Goal: Register for event/course: Sign up to attend an event or enroll in a course

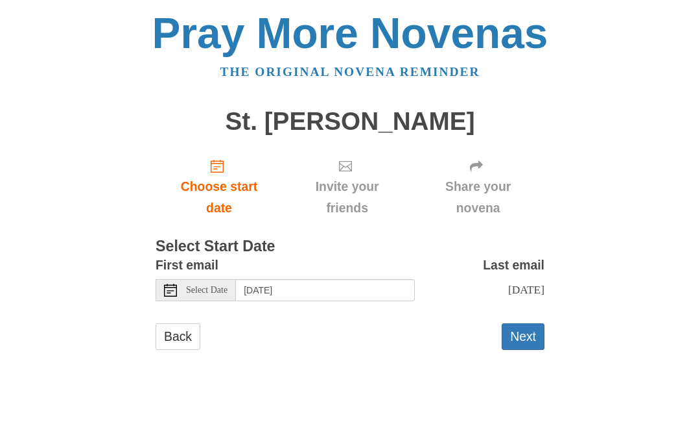
click at [532, 345] on button "Next" at bounding box center [523, 336] width 43 height 27
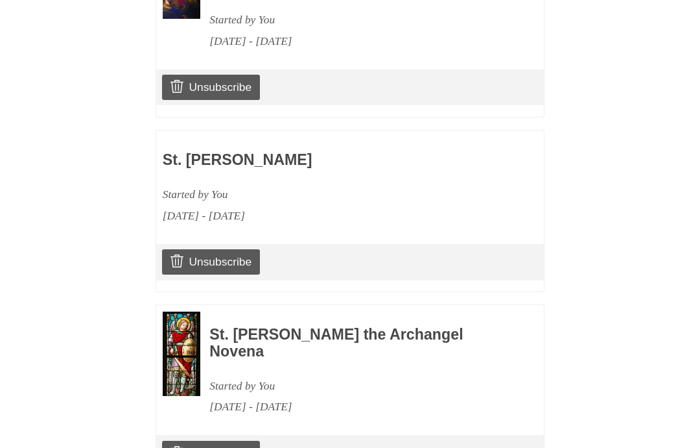
scroll to position [1041, 0]
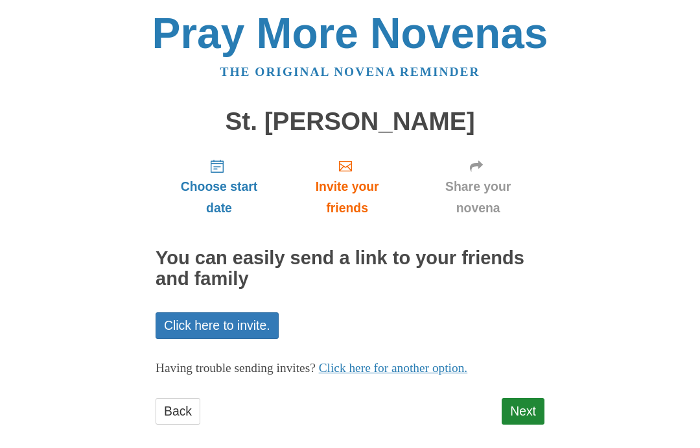
click at [535, 412] on link "Next" at bounding box center [523, 411] width 43 height 27
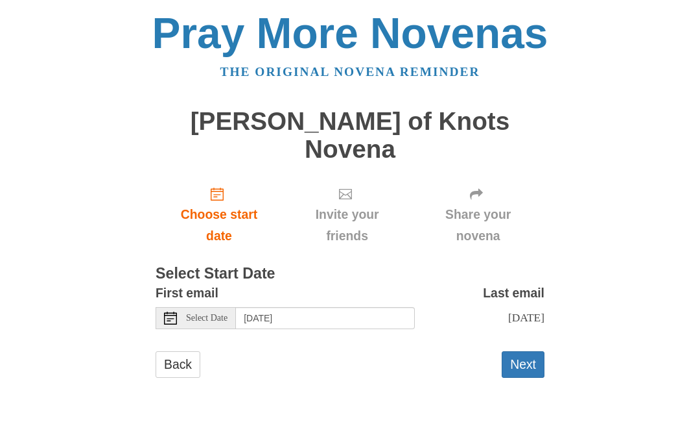
click at [527, 351] on button "Next" at bounding box center [523, 364] width 43 height 27
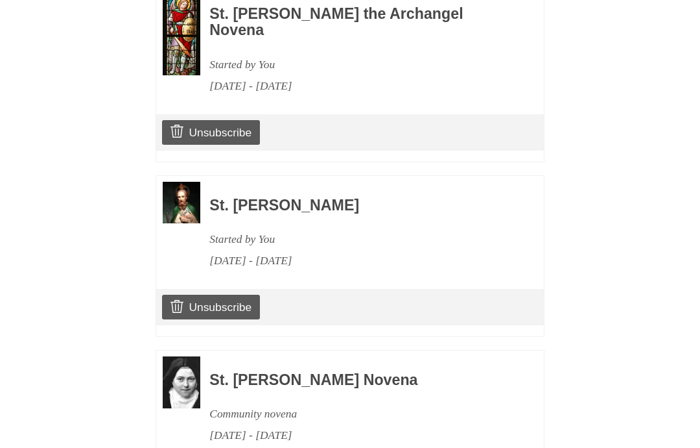
scroll to position [1214, 0]
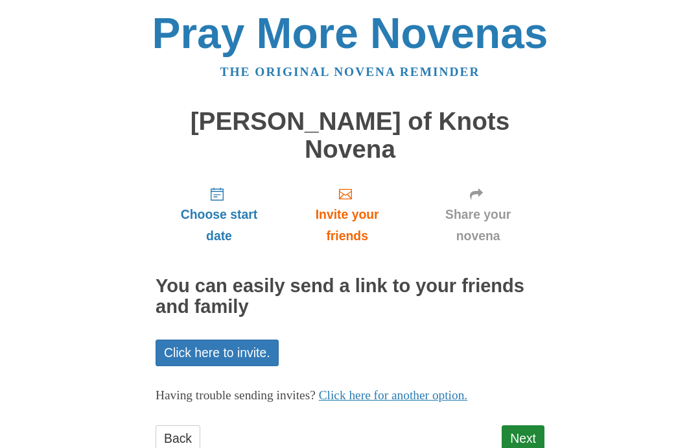
click at [523, 425] on link "Next" at bounding box center [523, 438] width 43 height 27
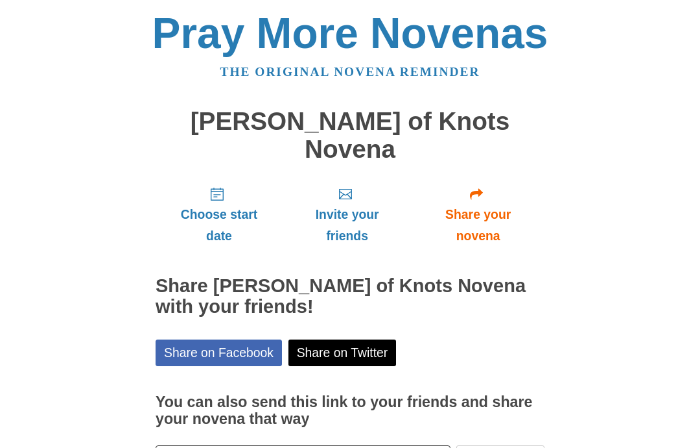
scroll to position [68, 0]
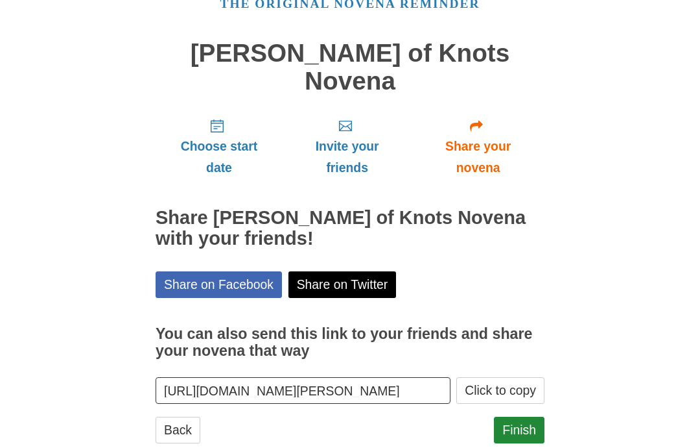
click at [530, 416] on link "Finish" at bounding box center [519, 429] width 51 height 27
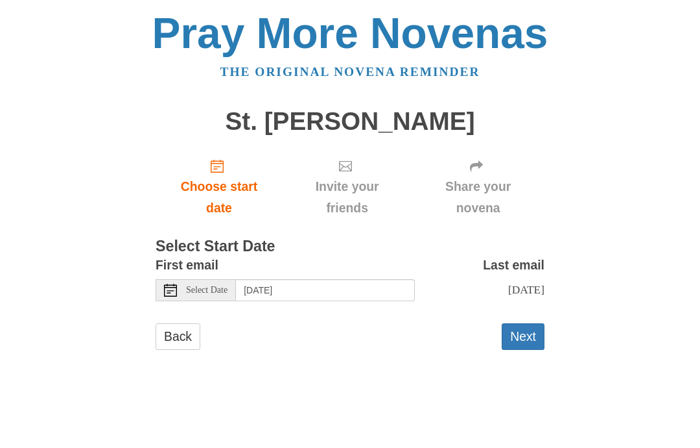
click at [522, 344] on button "Next" at bounding box center [523, 336] width 43 height 27
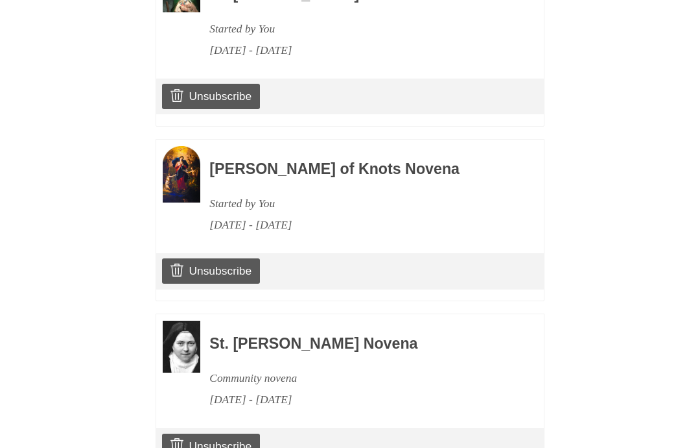
scroll to position [1387, 0]
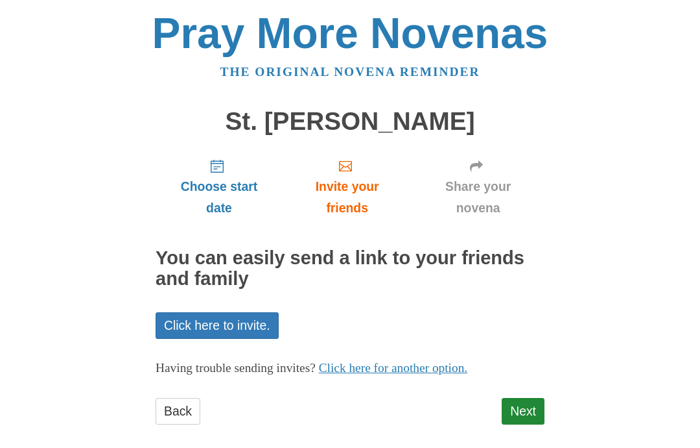
click at [532, 408] on link "Next" at bounding box center [523, 411] width 43 height 27
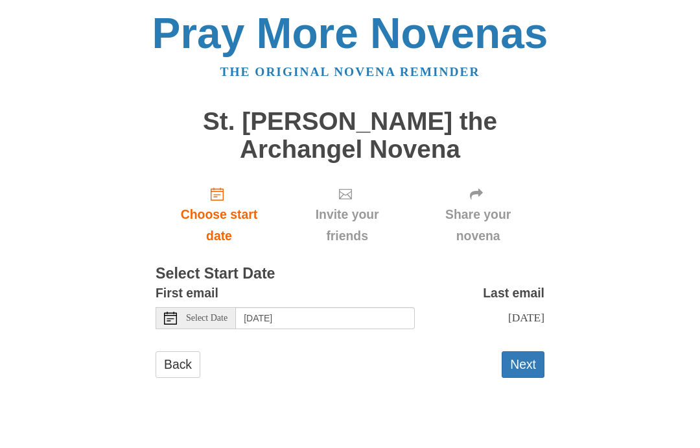
click at [536, 367] on button "Next" at bounding box center [523, 364] width 43 height 27
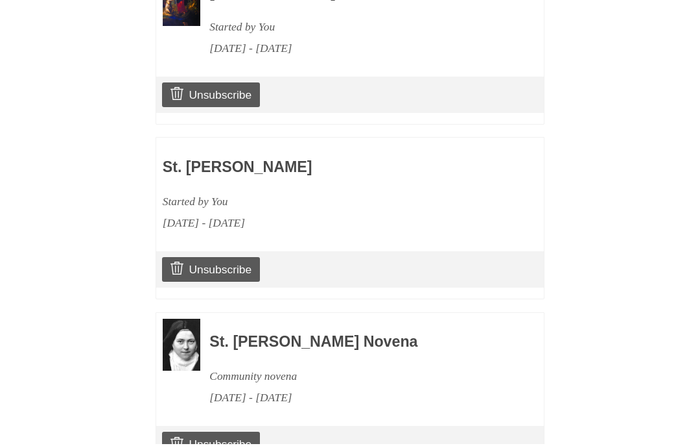
scroll to position [1587, 0]
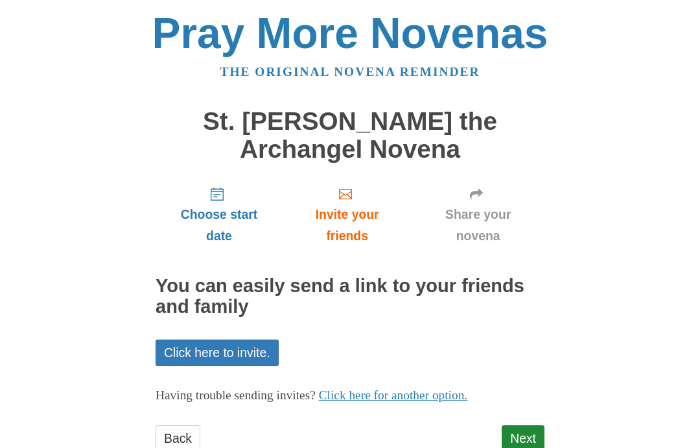
click at [531, 440] on link "Next" at bounding box center [523, 438] width 43 height 27
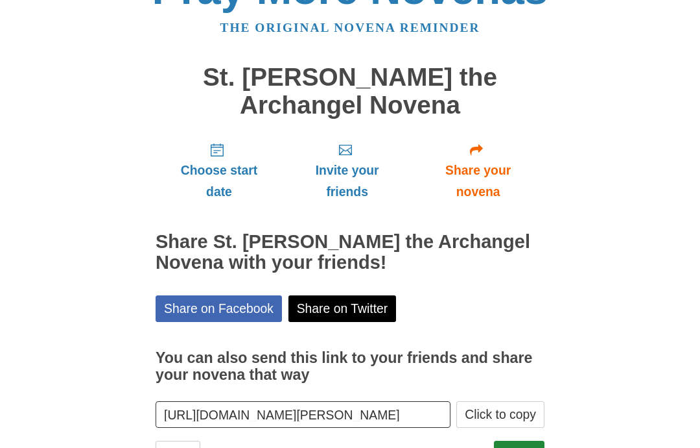
scroll to position [43, 0]
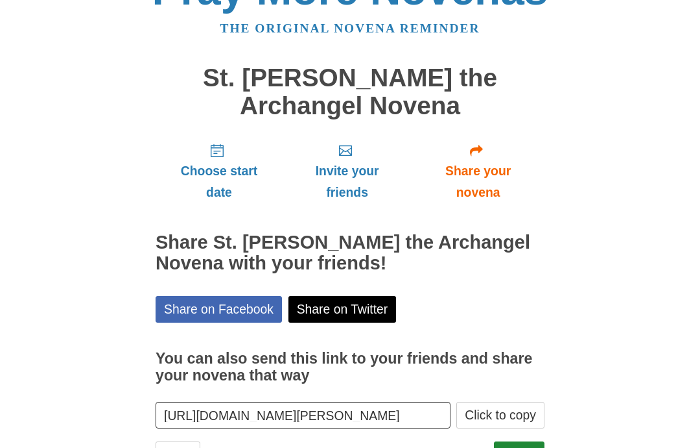
click at [531, 447] on link "Finish" at bounding box center [519, 454] width 51 height 27
